Goal: Transaction & Acquisition: Obtain resource

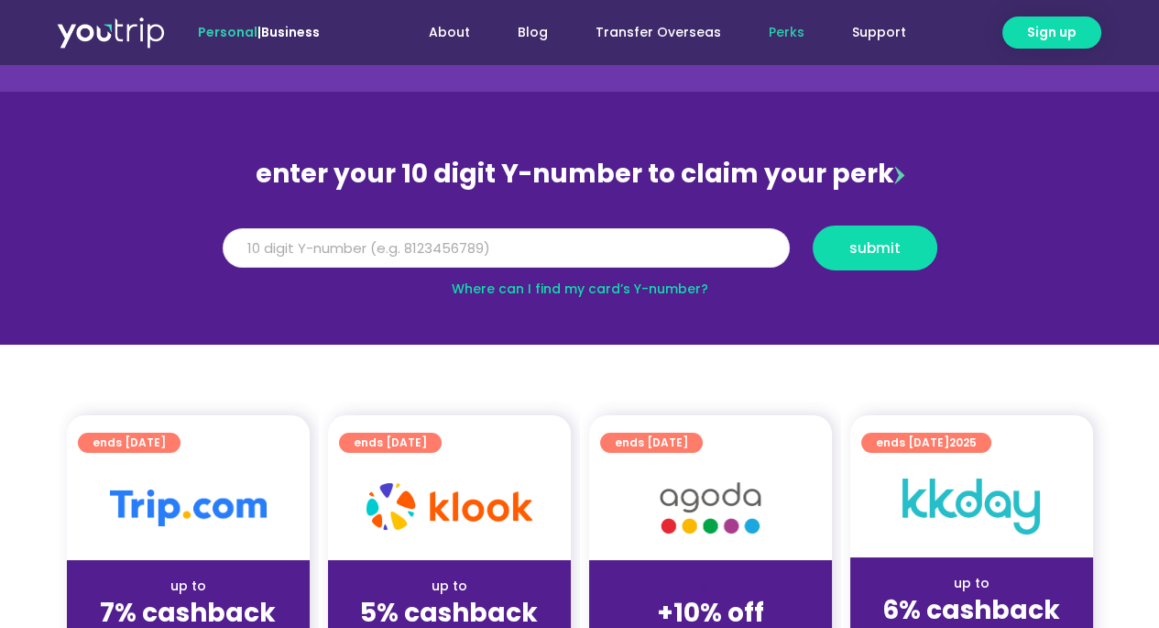
click at [269, 249] on input "Y Number" at bounding box center [506, 248] width 567 height 40
type input "8193843937"
click at [843, 256] on button "submit" at bounding box center [875, 247] width 125 height 45
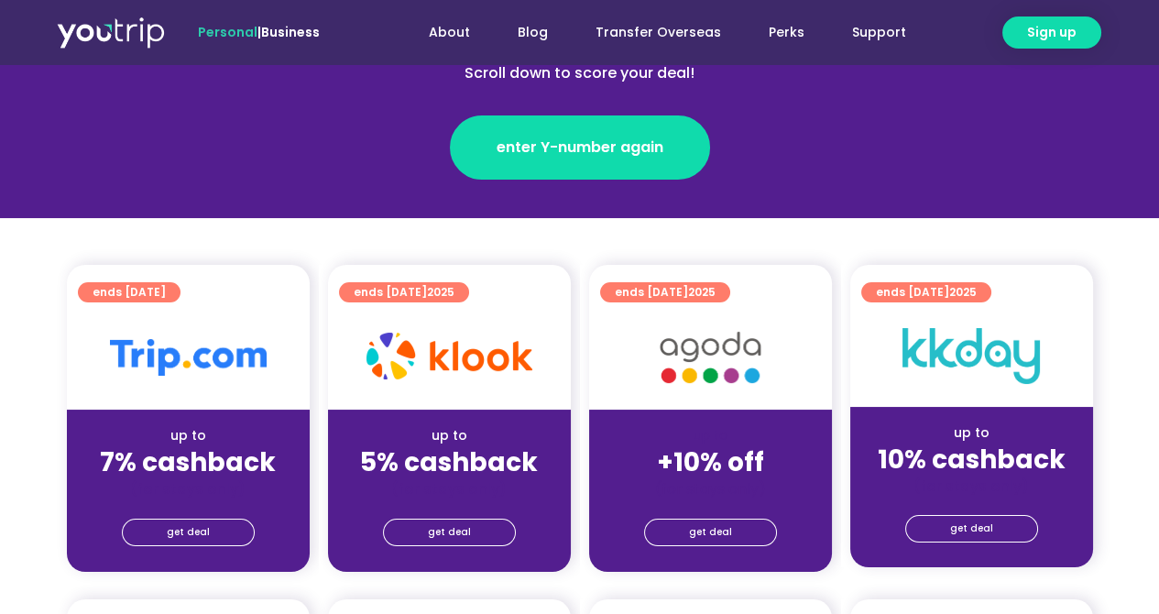
scroll to position [284, 0]
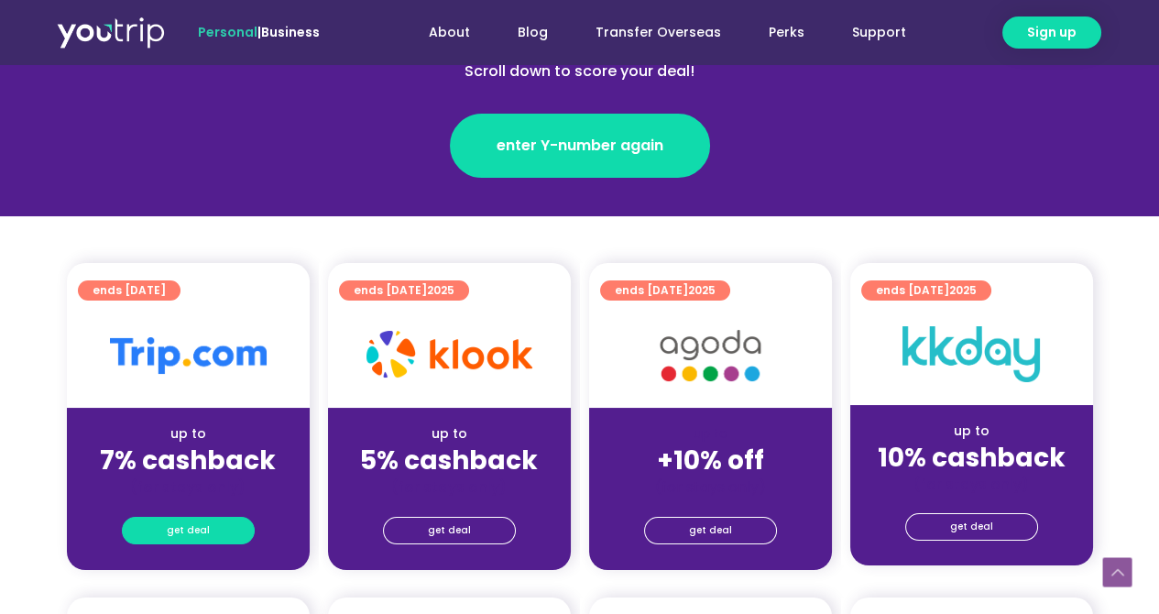
click at [177, 528] on span "get deal" at bounding box center [188, 531] width 43 height 26
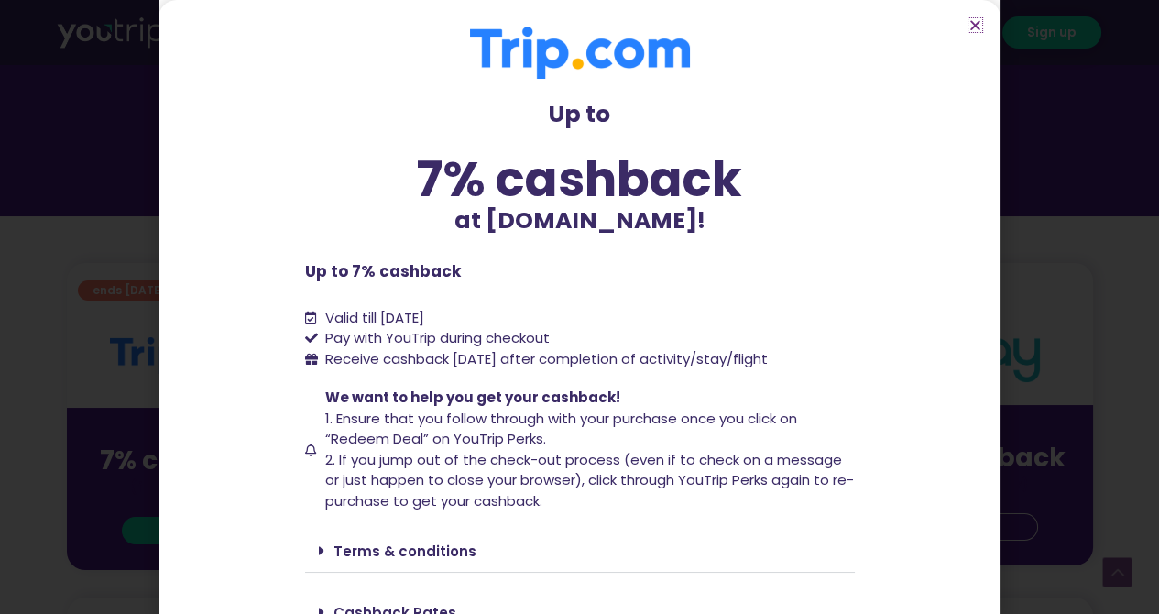
scroll to position [84, 0]
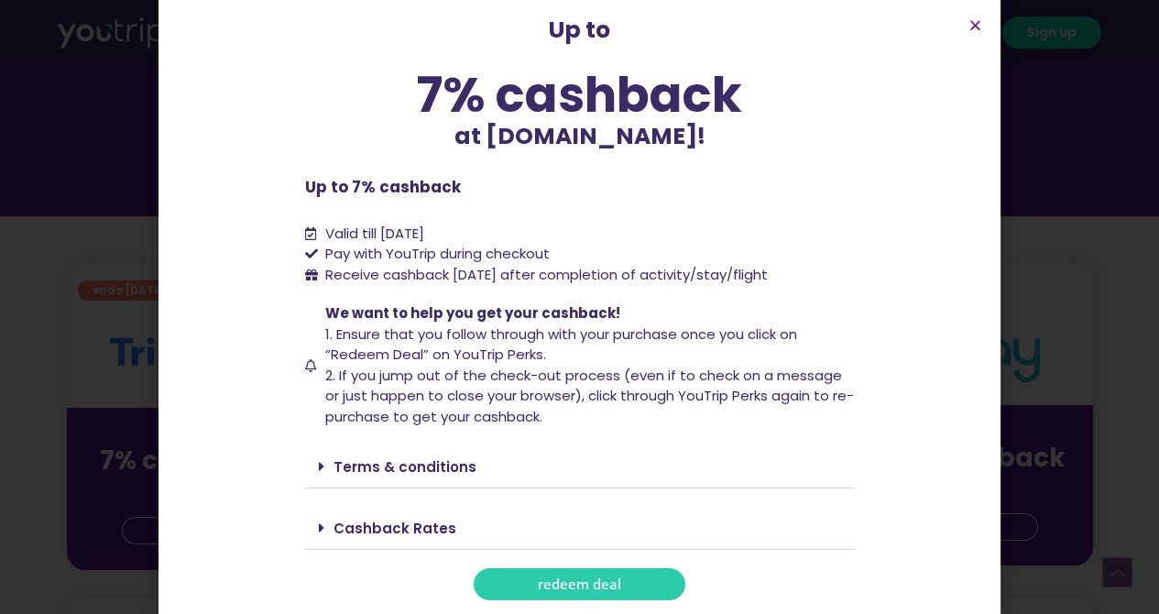
click at [520, 583] on link "redeem deal" at bounding box center [580, 584] width 212 height 32
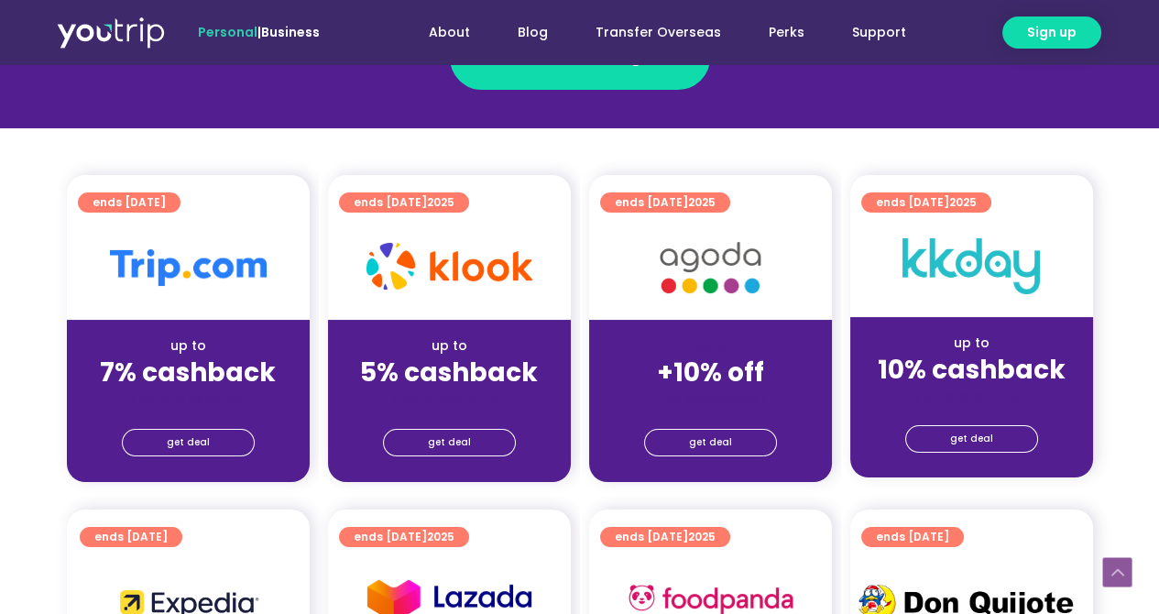
scroll to position [372, 0]
click at [159, 452] on link "get deal" at bounding box center [188, 442] width 133 height 27
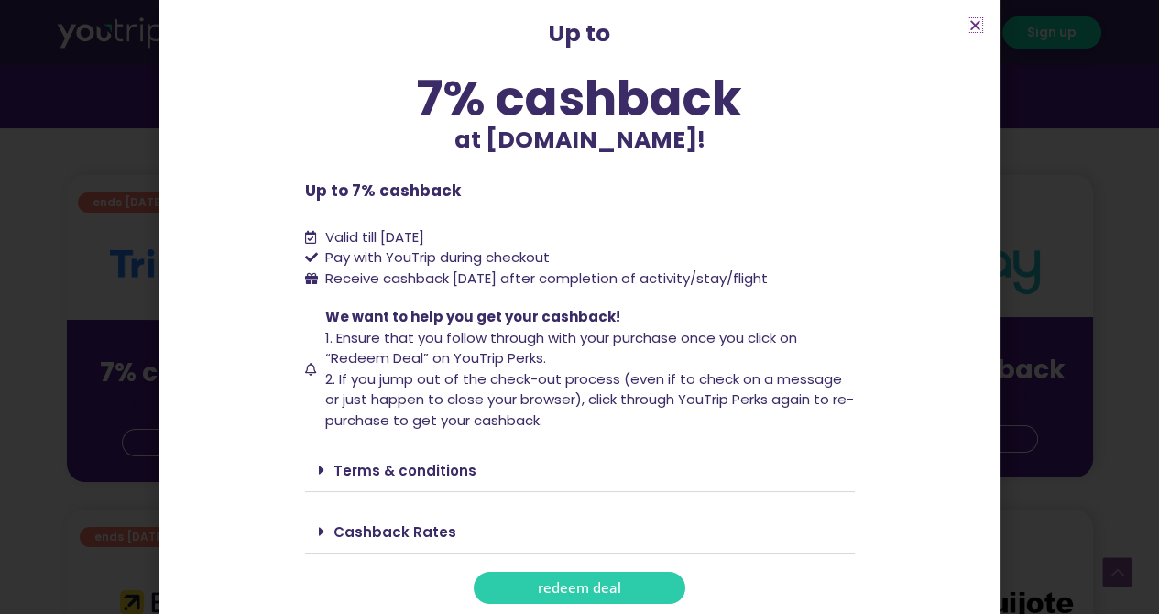
scroll to position [84, 0]
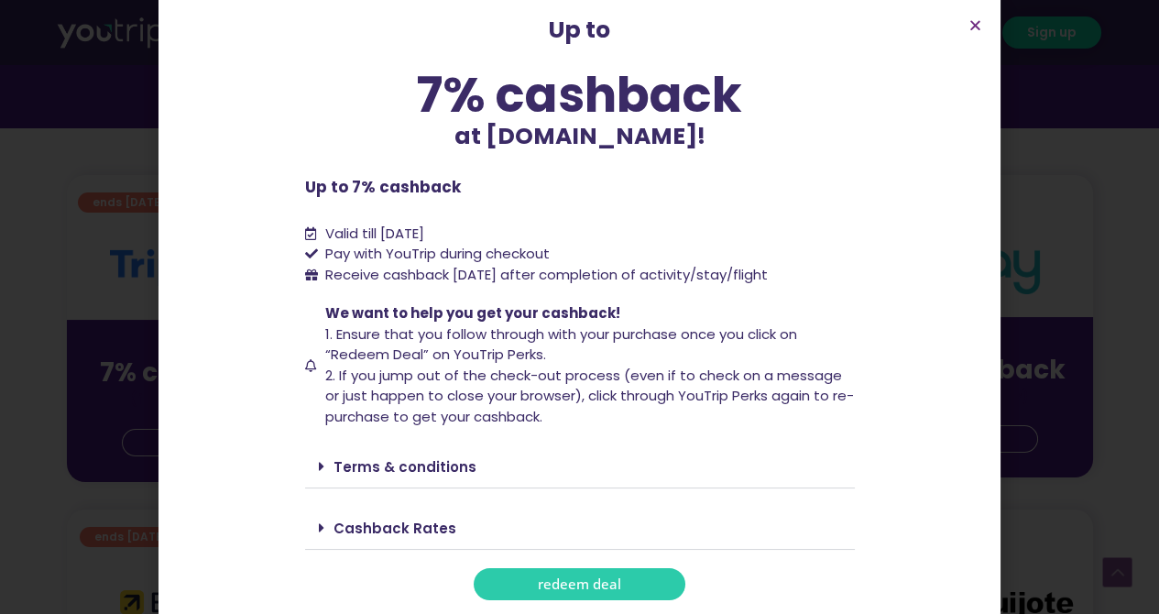
click at [319, 529] on span at bounding box center [326, 528] width 15 height 15
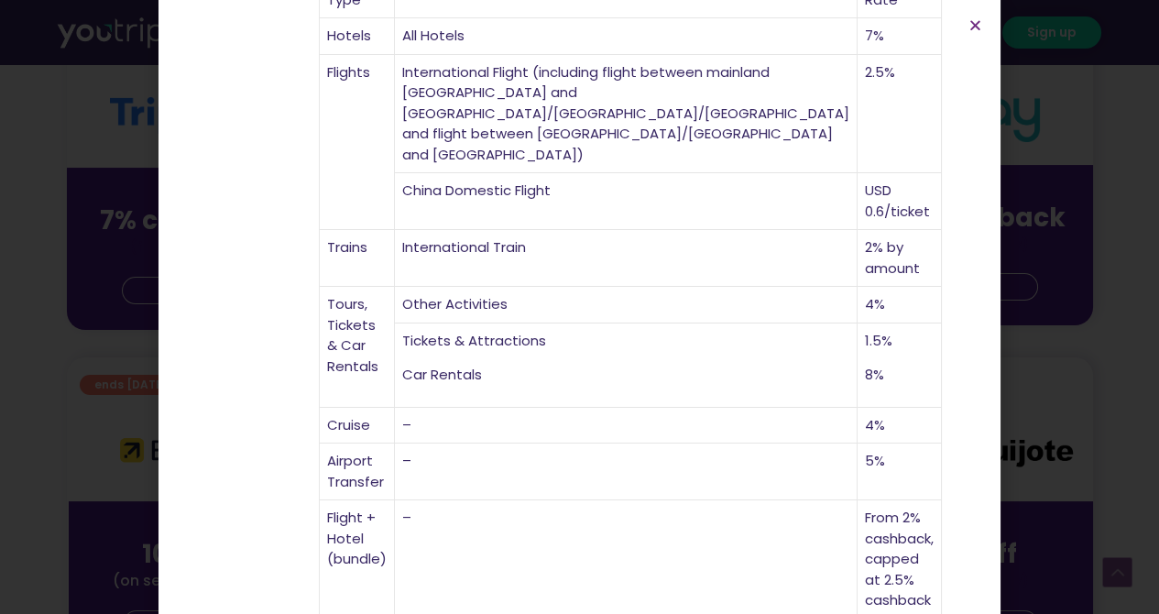
scroll to position [527, 0]
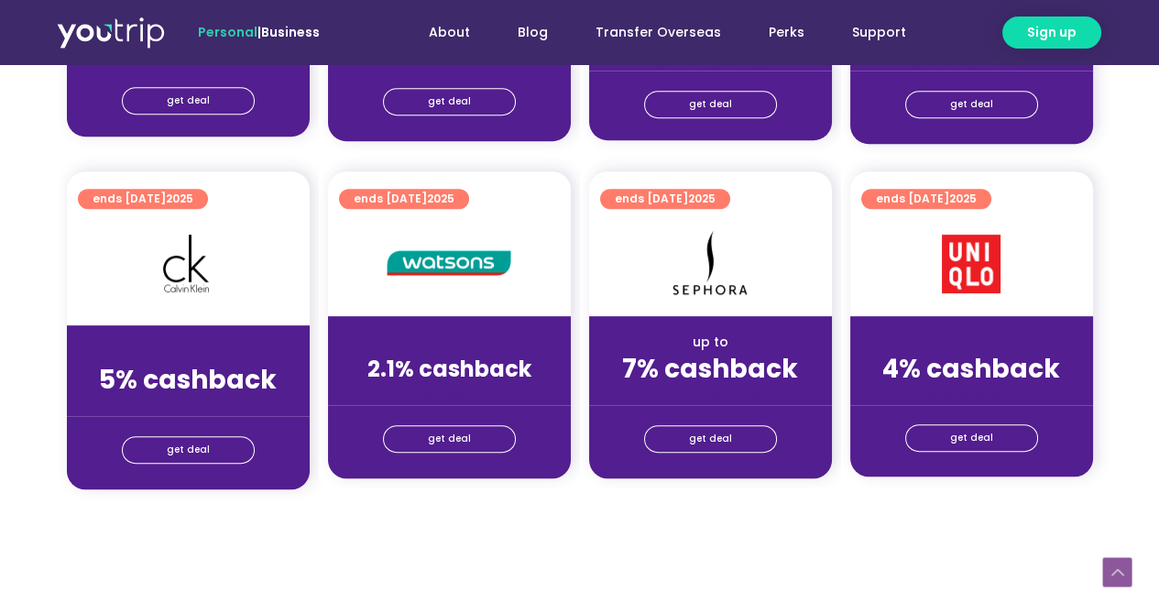
scroll to position [1414, 0]
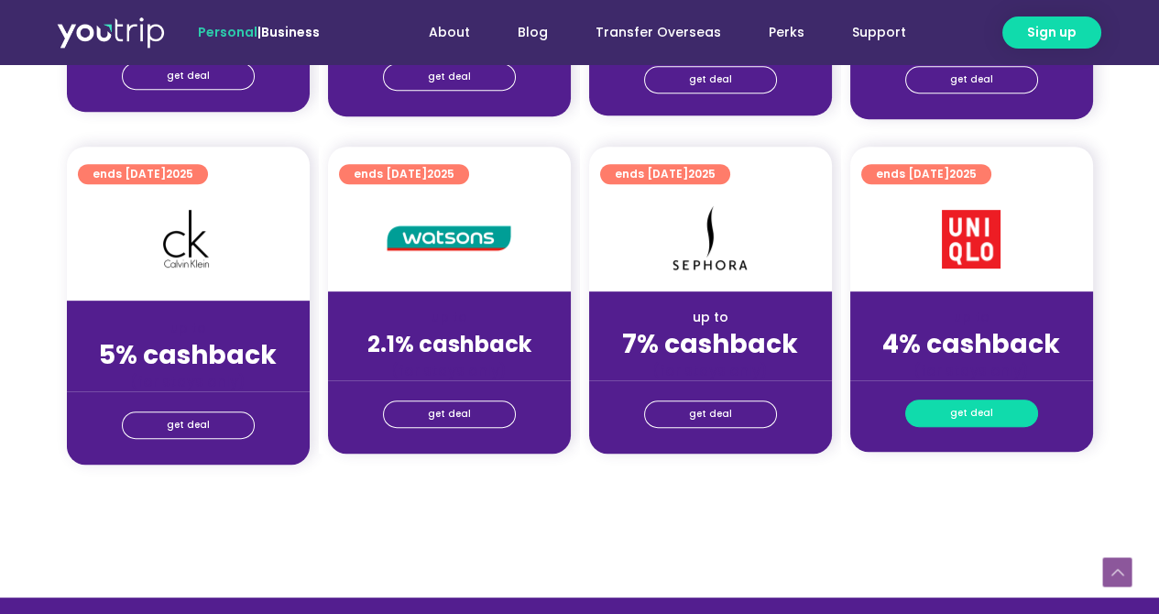
click at [954, 418] on span "get deal" at bounding box center [971, 413] width 43 height 26
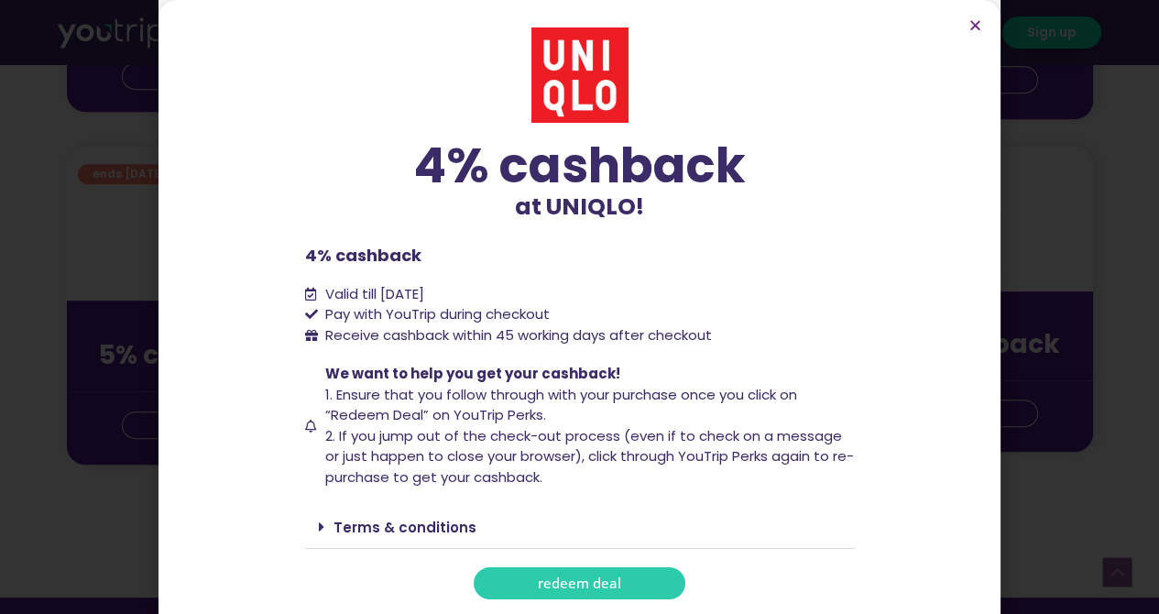
click at [574, 576] on span "redeem deal" at bounding box center [579, 583] width 83 height 14
click at [75, 135] on div "4% cashback at UNIQLO! 4% cashback at UNIQLO! 4% cashback Valid till [DATE] Pay…" at bounding box center [579, 307] width 1159 height 614
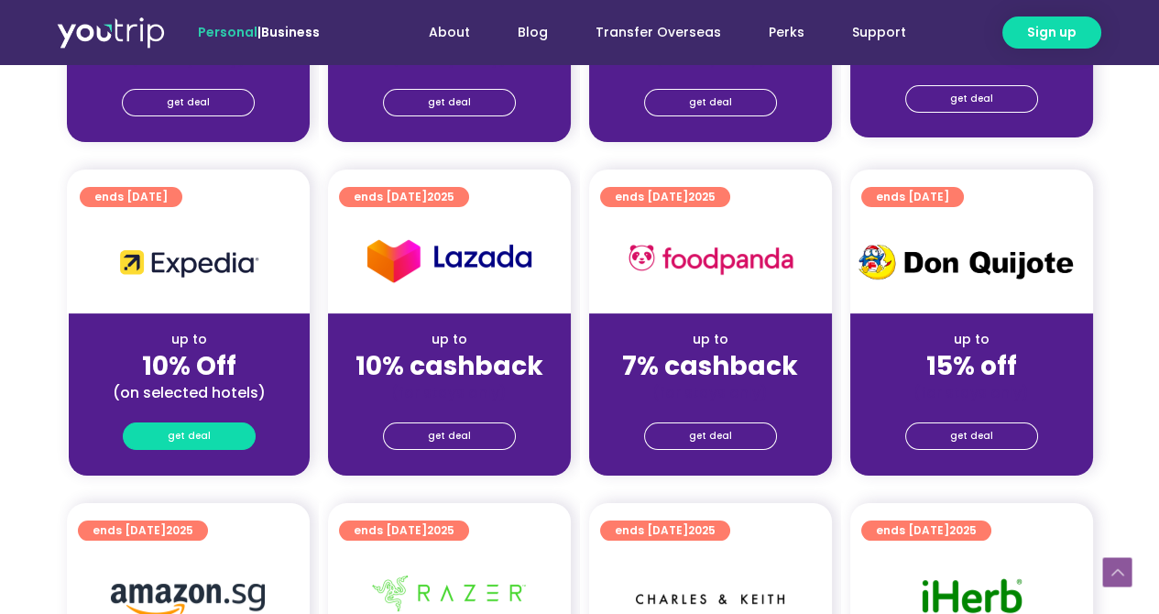
scroll to position [684, 0]
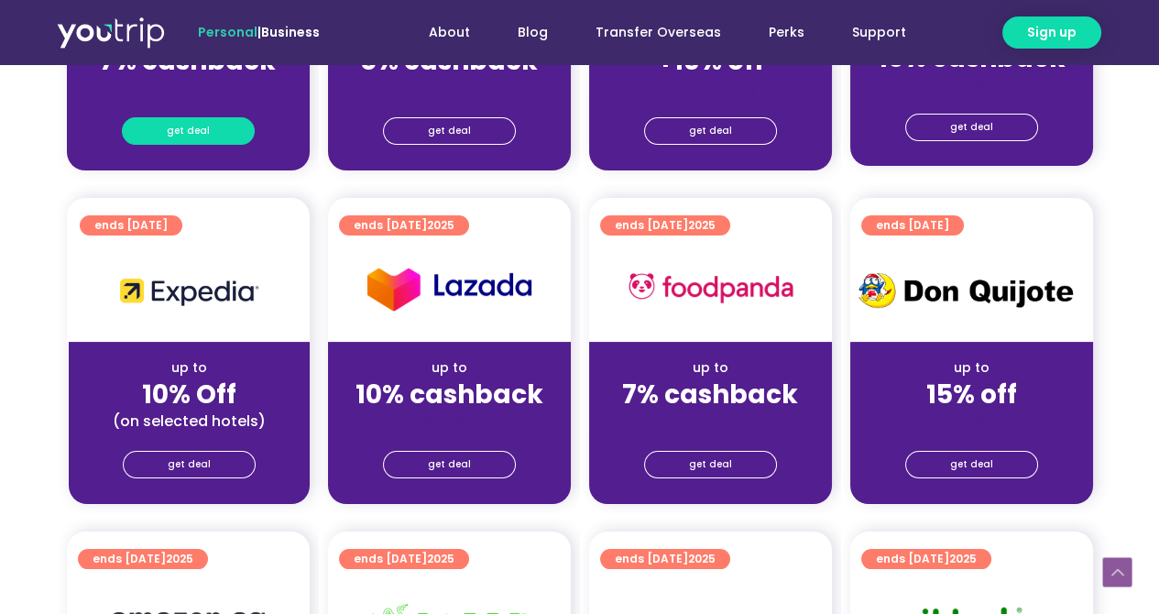
click at [207, 136] on link "get deal" at bounding box center [188, 130] width 133 height 27
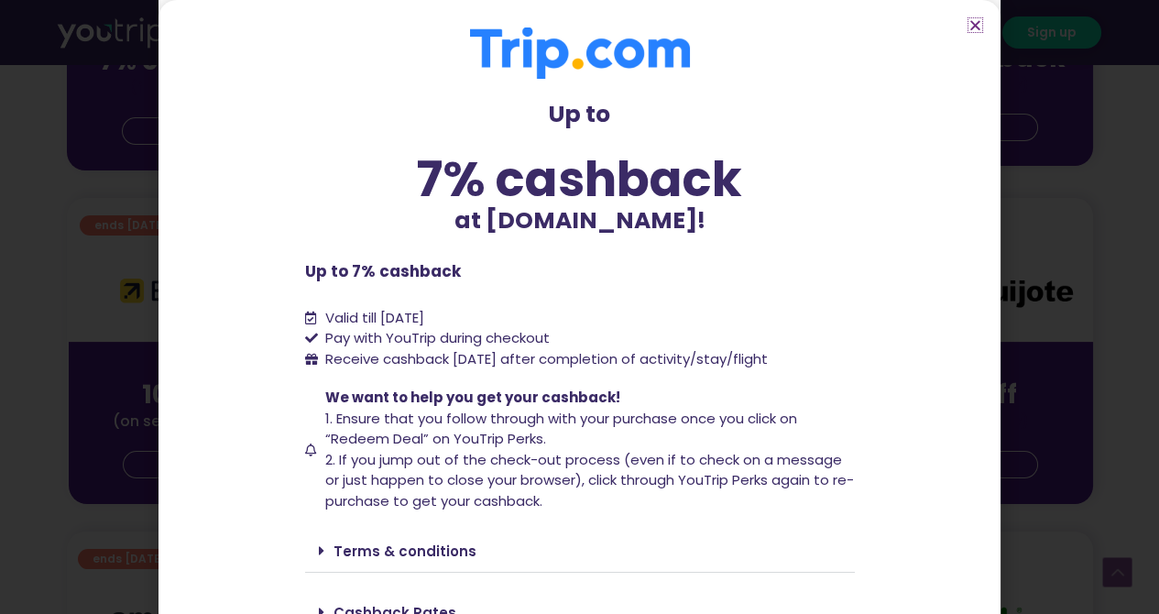
scroll to position [84, 0]
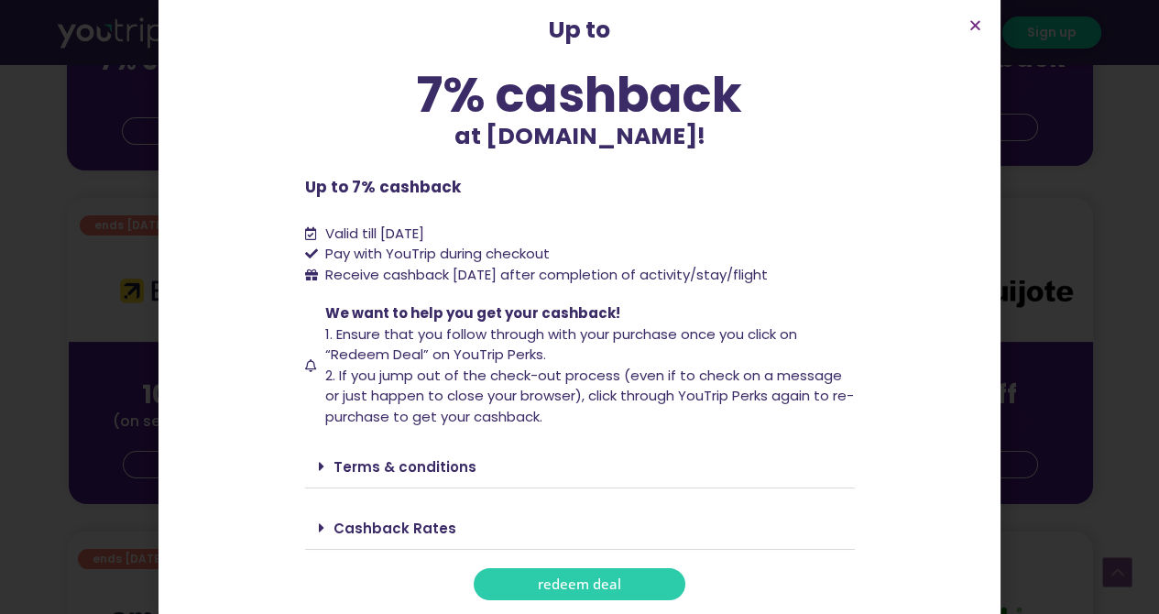
click at [334, 526] on link "Cashback Rates" at bounding box center [395, 528] width 123 height 19
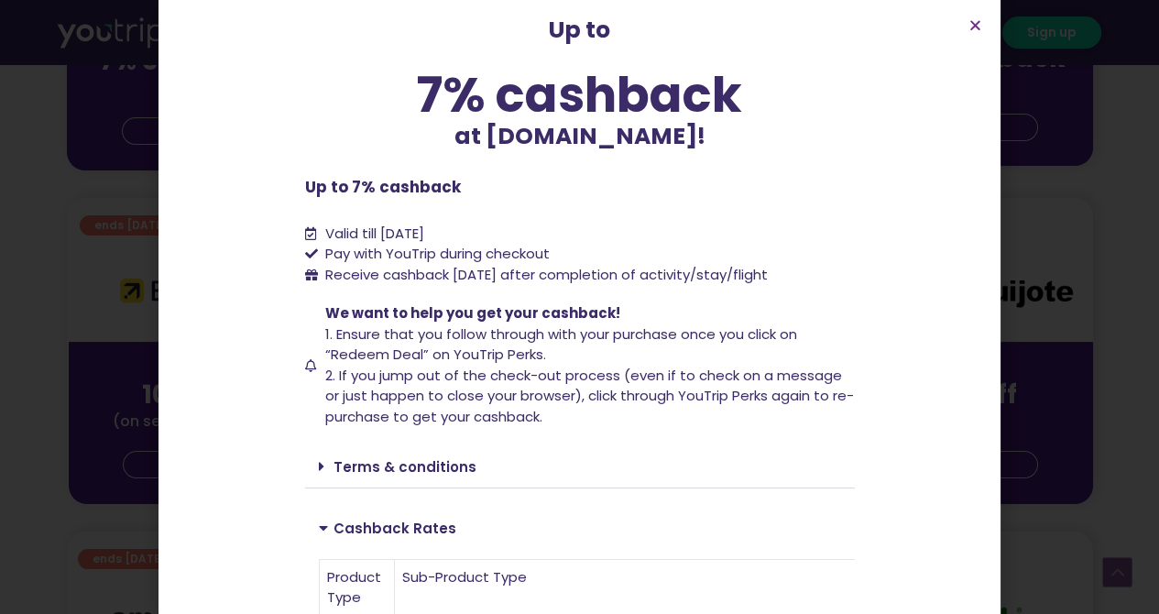
scroll to position [284, 0]
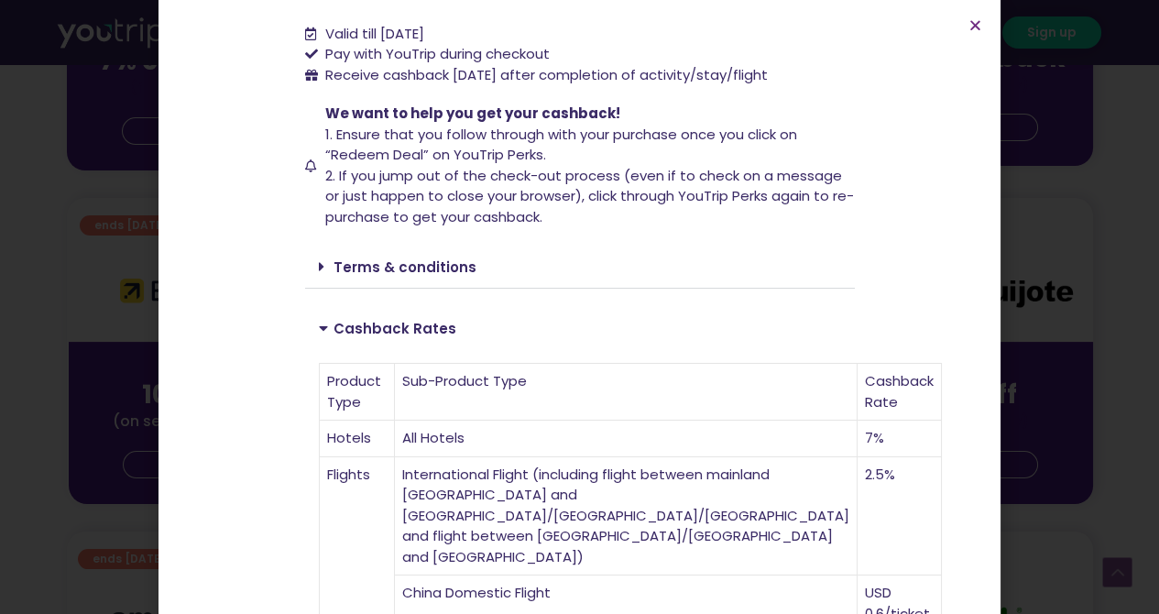
click at [319, 269] on icon at bounding box center [321, 266] width 5 height 15
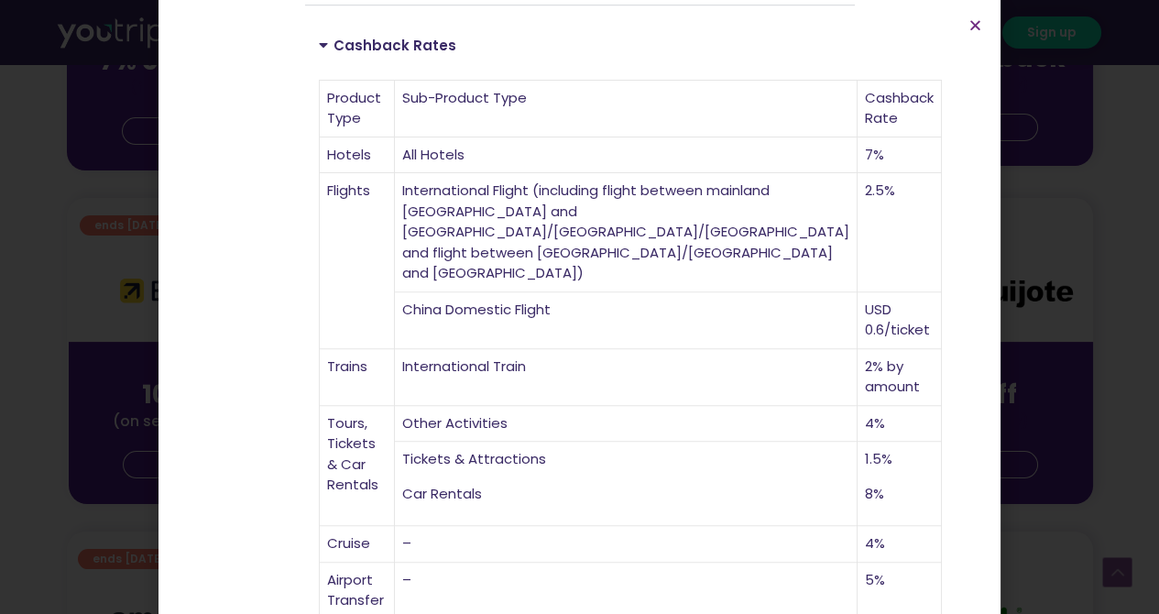
scroll to position [1229, 0]
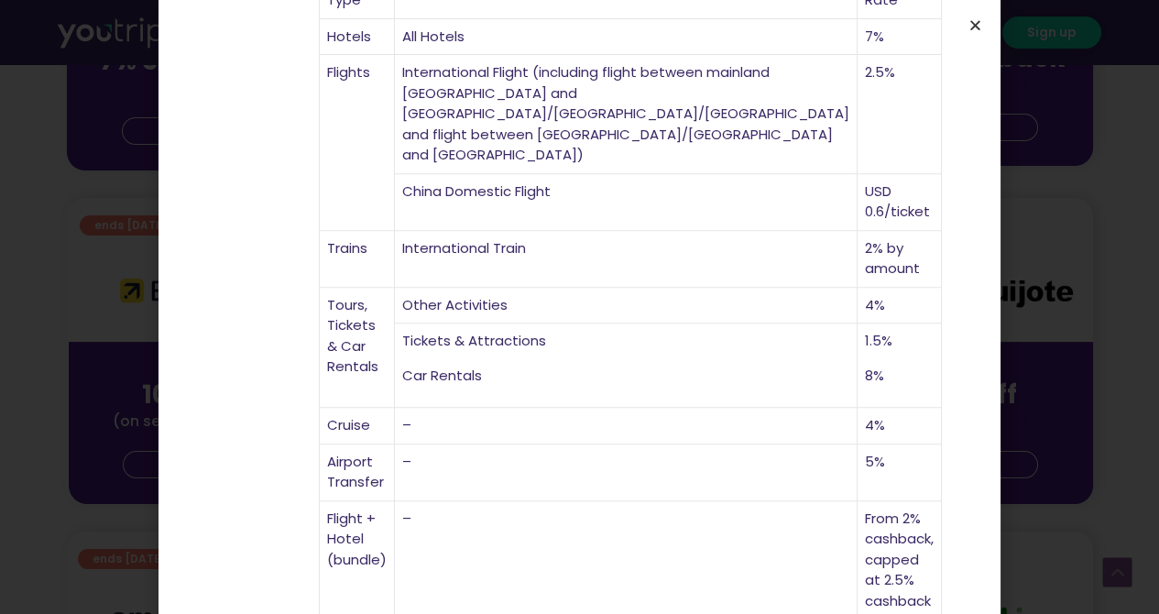
click at [973, 28] on icon "Close" at bounding box center [976, 25] width 14 height 14
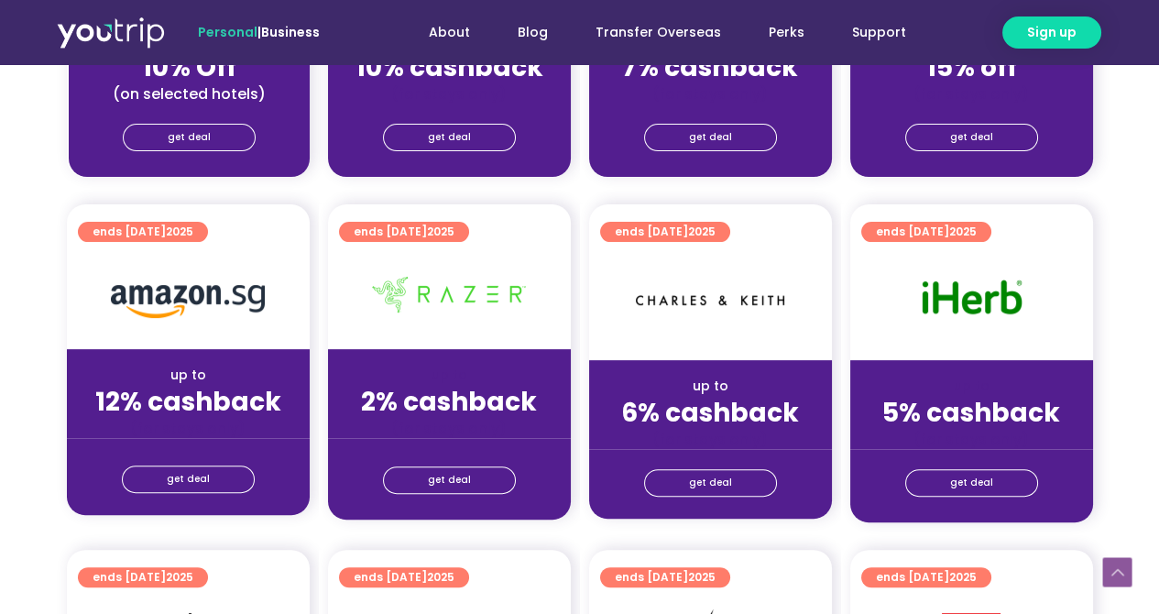
scroll to position [1117, 0]
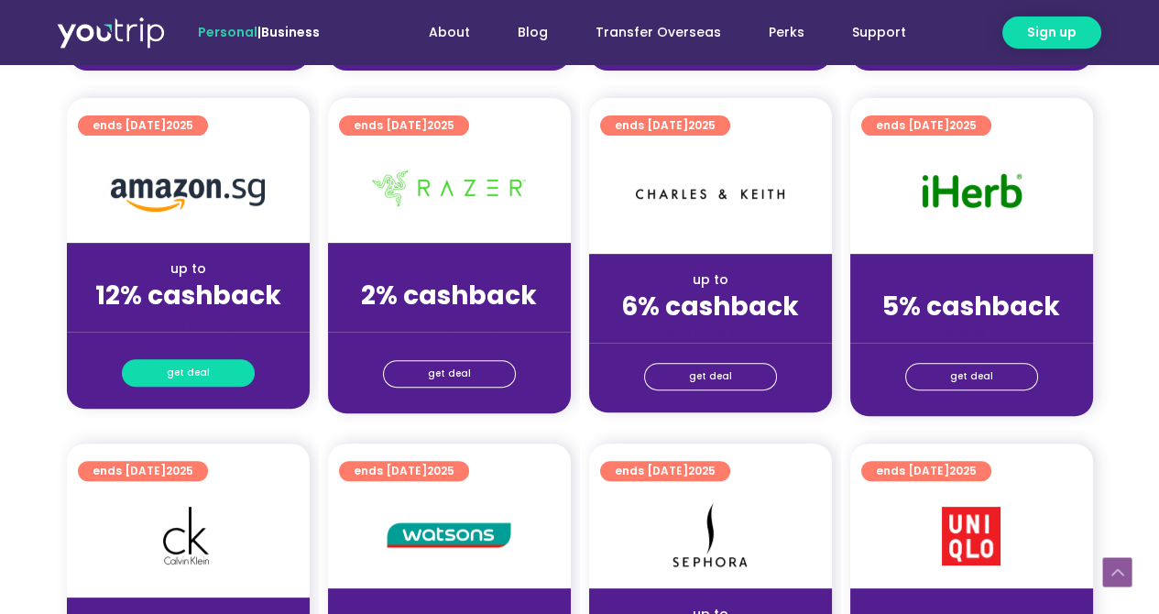
click at [191, 367] on span "get deal" at bounding box center [188, 373] width 43 height 26
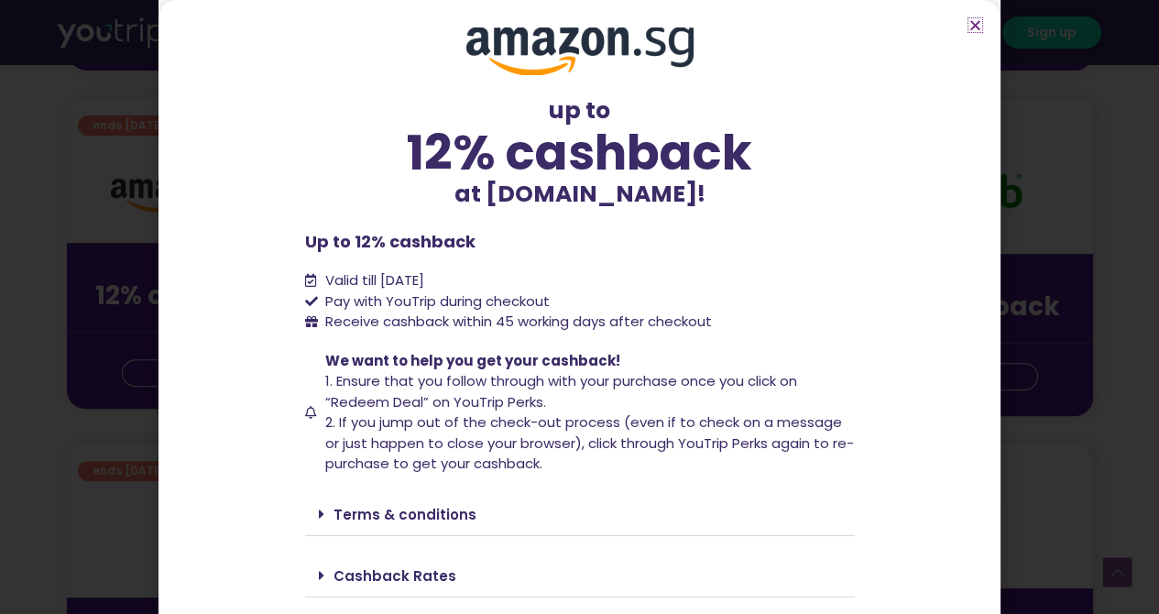
scroll to position [47, 0]
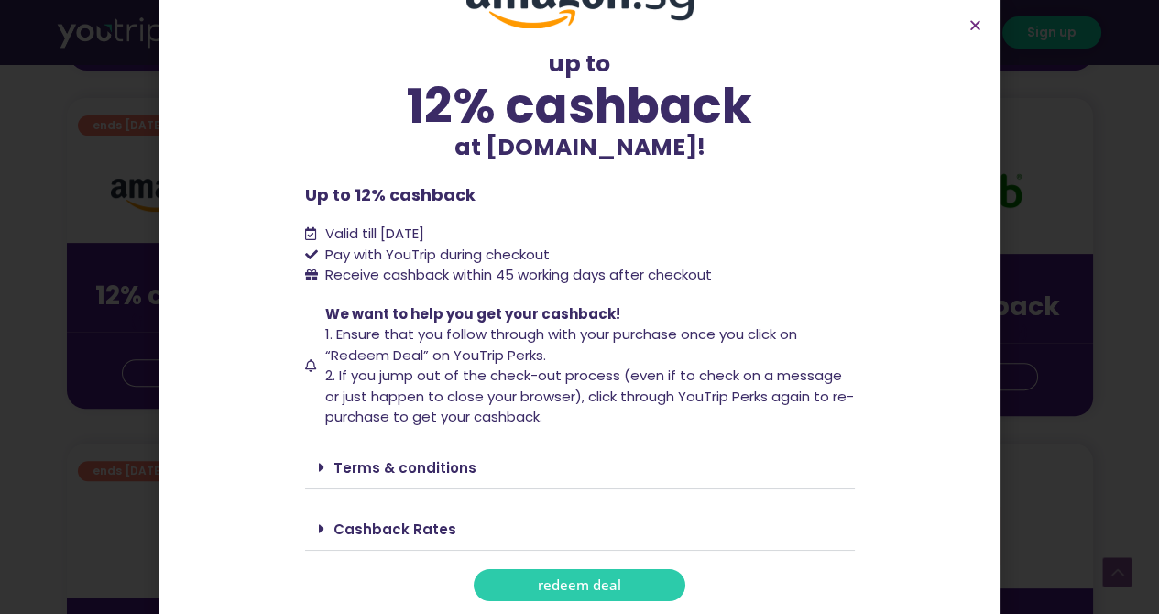
click at [488, 594] on link "redeem deal" at bounding box center [580, 585] width 212 height 32
